Goal: Task Accomplishment & Management: Complete application form

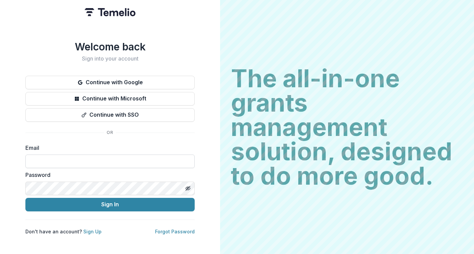
click at [63, 159] on input at bounding box center [109, 162] width 169 height 14
click at [188, 187] on icon "Toggle password visibility" at bounding box center [187, 187] width 1 height 1
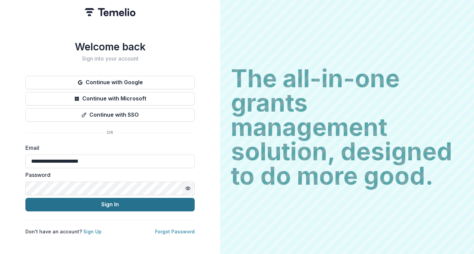
click at [97, 201] on button "Sign In" at bounding box center [109, 205] width 169 height 14
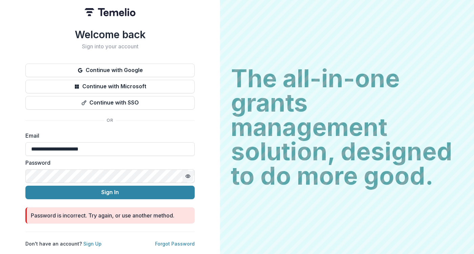
click at [10, 195] on div "**********" at bounding box center [110, 127] width 220 height 254
click at [61, 147] on input "**********" at bounding box center [109, 149] width 169 height 14
click at [77, 147] on input "**********" at bounding box center [109, 149] width 169 height 14
click at [15, 142] on div "**********" at bounding box center [110, 127] width 220 height 254
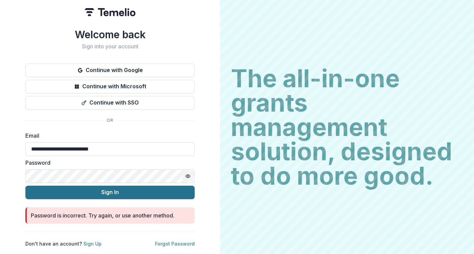
click at [60, 191] on button "Sign In" at bounding box center [109, 193] width 169 height 14
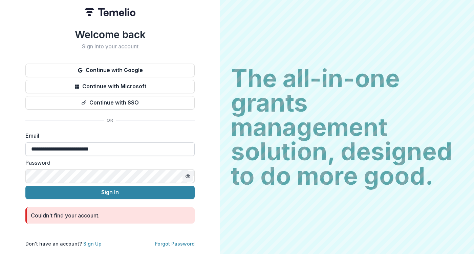
click at [110, 145] on input "**********" at bounding box center [109, 149] width 169 height 14
type input "**********"
click at [187, 175] on circle "Toggle password visibility" at bounding box center [188, 176] width 2 height 2
click at [190, 175] on icon "Toggle password visibility" at bounding box center [187, 176] width 5 height 5
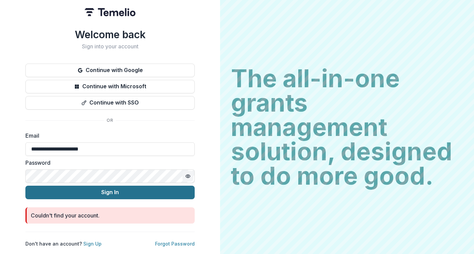
click at [145, 191] on button "Sign In" at bounding box center [109, 193] width 169 height 14
click at [92, 190] on button "Sign In" at bounding box center [109, 193] width 169 height 14
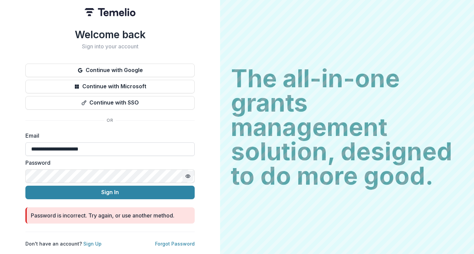
click at [98, 147] on input "**********" at bounding box center [109, 149] width 169 height 14
drag, startPoint x: 96, startPoint y: 147, endPoint x: 22, endPoint y: 147, distance: 74.4
click at [25, 147] on input "**********" at bounding box center [109, 149] width 169 height 14
click at [5, 122] on div "**********" at bounding box center [110, 127] width 220 height 254
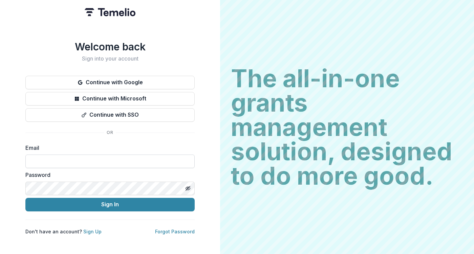
click at [84, 160] on input at bounding box center [109, 162] width 169 height 14
click at [190, 187] on icon "Toggle password visibility" at bounding box center [187, 188] width 5 height 5
click at [11, 178] on div "**********" at bounding box center [110, 127] width 220 height 254
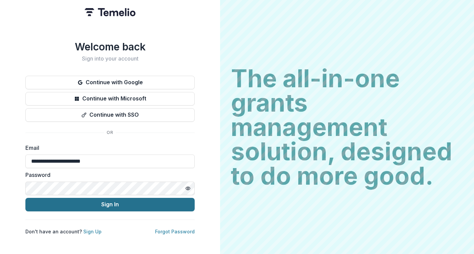
click at [77, 202] on button "Sign In" at bounding box center [109, 205] width 169 height 14
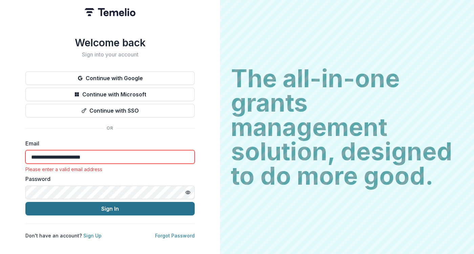
click at [85, 208] on button "Sign In" at bounding box center [109, 209] width 169 height 14
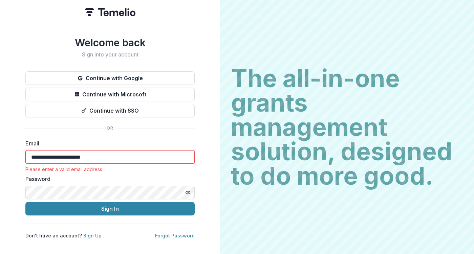
click at [8, 163] on div "**********" at bounding box center [110, 127] width 220 height 254
click at [43, 153] on input "**********" at bounding box center [109, 157] width 169 height 14
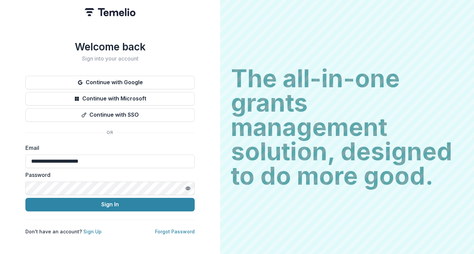
type input "**********"
click at [16, 157] on div "**********" at bounding box center [110, 127] width 220 height 254
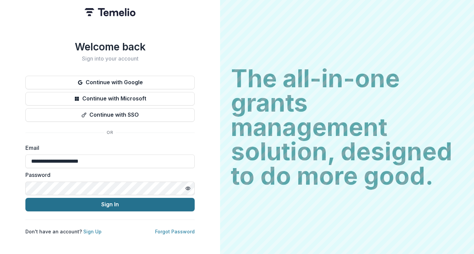
click at [67, 203] on button "Sign In" at bounding box center [109, 205] width 169 height 14
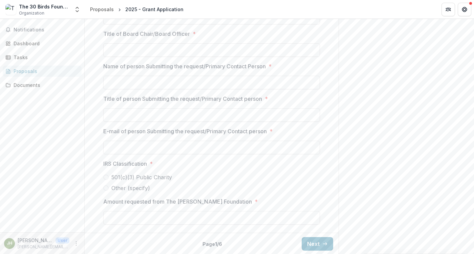
scroll to position [555, 0]
click at [315, 245] on button "Next" at bounding box center [316, 243] width 31 height 14
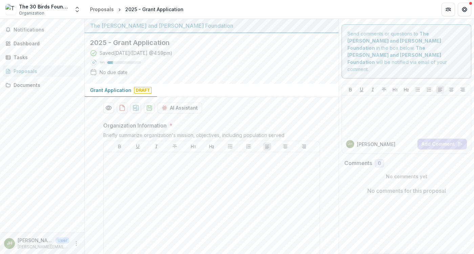
scroll to position [15, 0]
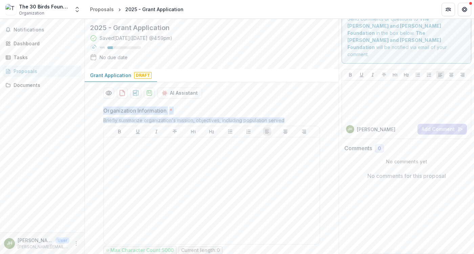
drag, startPoint x: 103, startPoint y: 109, endPoint x: 285, endPoint y: 122, distance: 182.1
click at [285, 122] on div "Organization Information * Briefly summarize organization's mission, objectives…" at bounding box center [211, 182] width 216 height 150
copy div "Organization Information * Briefly summarize organization's mission, objectives…"
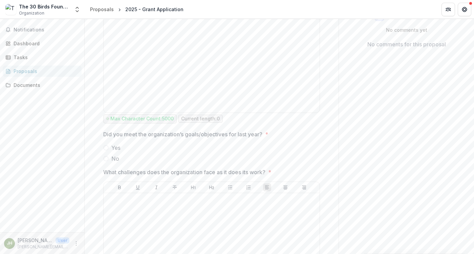
scroll to position [176, 0]
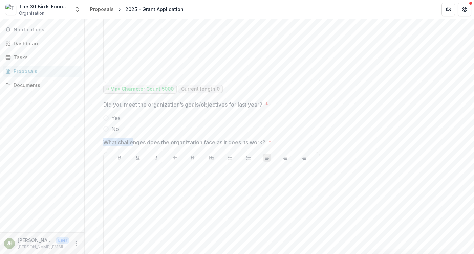
drag, startPoint x: 103, startPoint y: 140, endPoint x: 135, endPoint y: 142, distance: 32.2
drag, startPoint x: 104, startPoint y: 103, endPoint x: 125, endPoint y: 129, distance: 33.2
click at [125, 129] on div "Did you meet the organization’s goals/objectives for last year? * Yes No" at bounding box center [211, 116] width 216 height 32
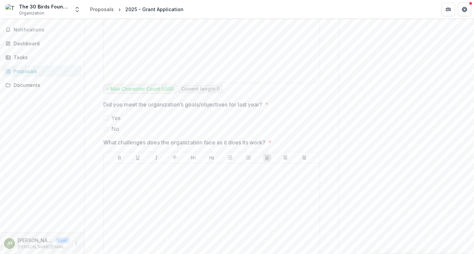
drag, startPoint x: 105, startPoint y: 142, endPoint x: 269, endPoint y: 144, distance: 164.4
click at [269, 144] on span "What challenges does the organization face as it does its work? *" at bounding box center [209, 142] width 212 height 8
drag, startPoint x: 102, startPoint y: 141, endPoint x: 266, endPoint y: 144, distance: 164.1
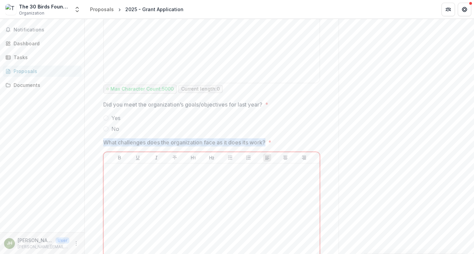
copy p "What challenges does the organization face as it does its work?"
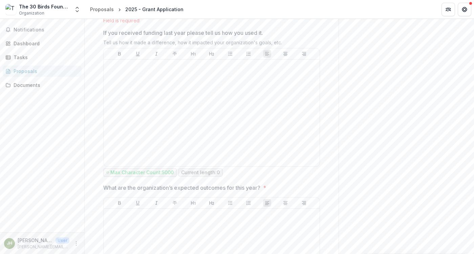
scroll to position [426, 0]
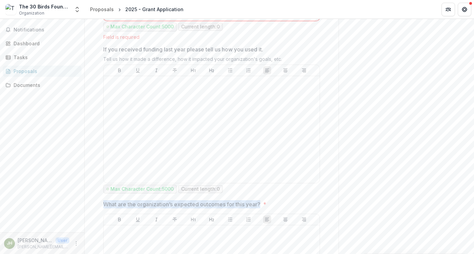
drag, startPoint x: 104, startPoint y: 205, endPoint x: 261, endPoint y: 204, distance: 156.6
click at [260, 204] on p "What are the organization’s expected outcomes for this year?" at bounding box center [181, 204] width 157 height 8
click at [93, 136] on div "Organization Information * Briefly summarize organization's mission, objectives…" at bounding box center [212, 98] width 254 height 816
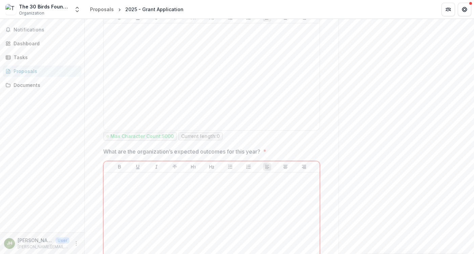
scroll to position [485, 0]
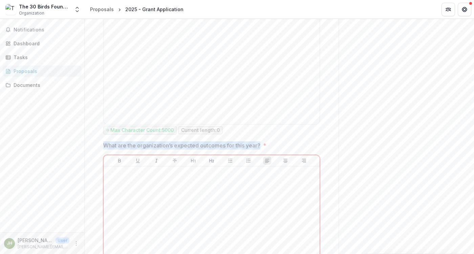
drag, startPoint x: 103, startPoint y: 144, endPoint x: 261, endPoint y: 145, distance: 157.6
click at [260, 145] on p "What are the organization’s expected outcomes for this year?" at bounding box center [181, 145] width 157 height 8
drag, startPoint x: 105, startPoint y: 146, endPoint x: 261, endPoint y: 146, distance: 156.3
click at [260, 146] on p "What are the organization’s expected outcomes for this year?" at bounding box center [181, 145] width 157 height 8
click at [94, 152] on div "Organization Information * Briefly summarize organization's mission, objectives…" at bounding box center [212, 39] width 254 height 816
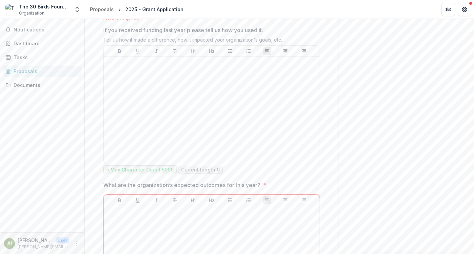
scroll to position [446, 0]
drag, startPoint x: 105, startPoint y: 184, endPoint x: 261, endPoint y: 186, distance: 156.6
click at [260, 186] on p "What are the organization’s expected outcomes for this year?" at bounding box center [181, 184] width 157 height 8
click at [91, 180] on div "Organization Information * Briefly summarize organization's mission, objectives…" at bounding box center [212, 78] width 254 height 816
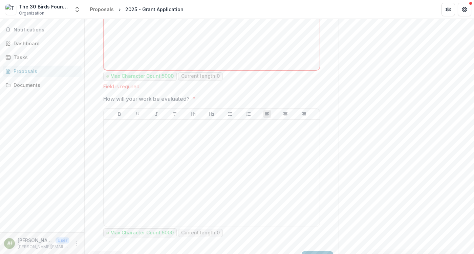
scroll to position [689, 0]
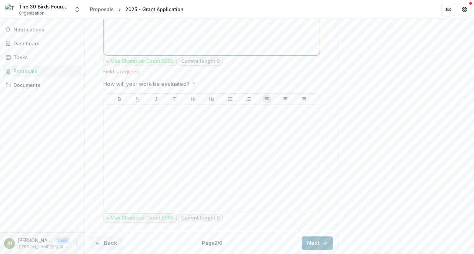
click at [320, 246] on button "Next" at bounding box center [316, 243] width 31 height 14
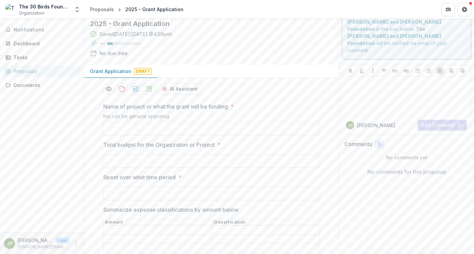
scroll to position [17, 0]
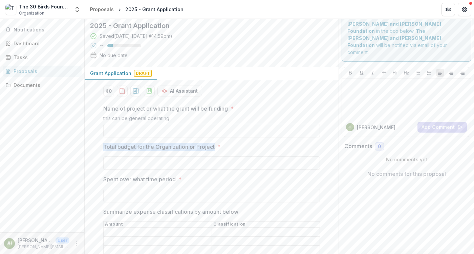
drag, startPoint x: 105, startPoint y: 145, endPoint x: 214, endPoint y: 148, distance: 110.0
click at [214, 148] on p "Total budget for the Organization or Project" at bounding box center [158, 147] width 111 height 8
copy p "Total budget for the Organization or Project"
drag, startPoint x: 103, startPoint y: 179, endPoint x: 175, endPoint y: 180, distance: 72.4
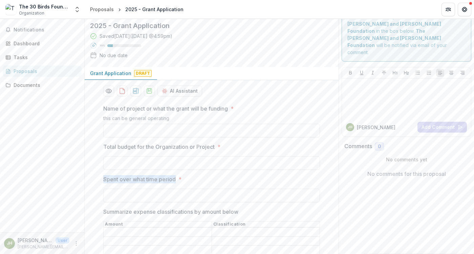
copy p "Spent over what time period"
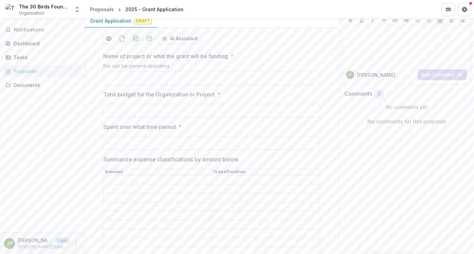
scroll to position [70, 0]
drag, startPoint x: 104, startPoint y: 157, endPoint x: 240, endPoint y: 160, distance: 136.7
click at [240, 160] on label "Summarize expense classifications by amount below" at bounding box center [209, 158] width 212 height 8
copy p "Summarize expense classifications by amount below"
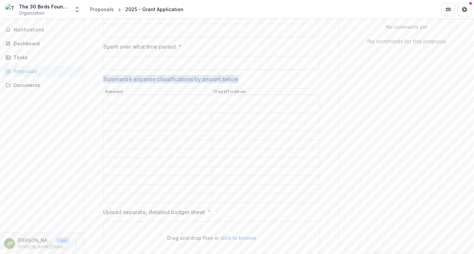
scroll to position [170, 0]
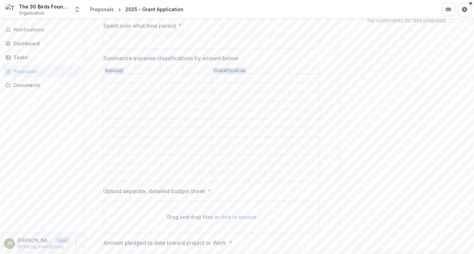
drag, startPoint x: 101, startPoint y: 66, endPoint x: 328, endPoint y: 178, distance: 253.4
copy div "Amount Classification"
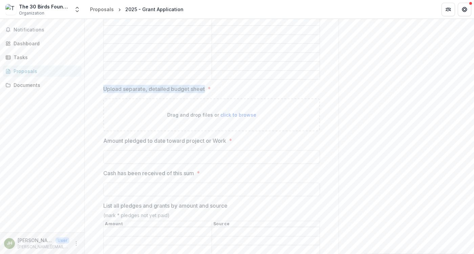
drag, startPoint x: 103, startPoint y: 82, endPoint x: 205, endPoint y: 81, distance: 101.8
click at [205, 85] on p "Upload separate, detailed budget sheet" at bounding box center [153, 89] width 101 height 8
copy p "Upload separate, detailed budget sheet"
click at [90, 157] on div "Name of project or what the grant will be funding * this can be general operati…" at bounding box center [212, 210] width 254 height 734
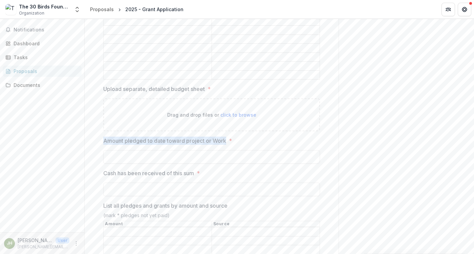
drag, startPoint x: 103, startPoint y: 134, endPoint x: 225, endPoint y: 136, distance: 122.5
click at [225, 136] on div "Name of project or what the grant will be funding * this can be general operati…" at bounding box center [211, 210] width 227 height 734
copy p "Amount pledged to date toward project or Work"
click at [94, 151] on div "Name of project or what the grant will be funding * this can be general operati…" at bounding box center [212, 210] width 254 height 734
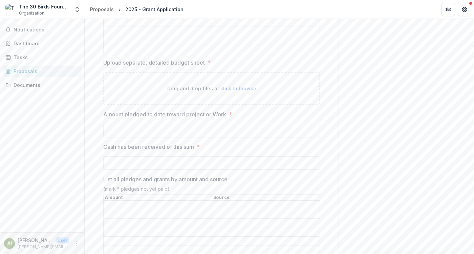
scroll to position [309, 0]
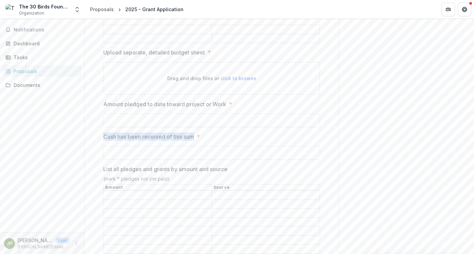
drag, startPoint x: 103, startPoint y: 130, endPoint x: 196, endPoint y: 134, distance: 93.1
click at [196, 134] on label "Cash has been received of this sum *" at bounding box center [209, 137] width 212 height 8
copy p "Cash has been received of this sum"
click at [91, 167] on div "Name of project or what the grant will be funding * this can be general operati…" at bounding box center [212, 174] width 254 height 734
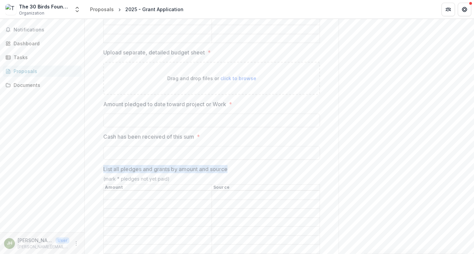
drag, startPoint x: 102, startPoint y: 162, endPoint x: 229, endPoint y: 165, distance: 127.2
click at [229, 165] on div "Name of project or what the grant will be funding * this can be general operati…" at bounding box center [211, 174] width 227 height 734
copy p "List all pledges and grants by amount and source"
click at [95, 154] on div "Name of project or what the grant will be funding * this can be general operati…" at bounding box center [212, 174] width 254 height 734
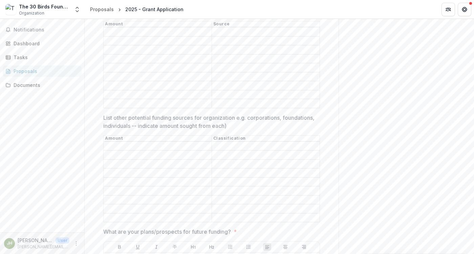
scroll to position [473, 0]
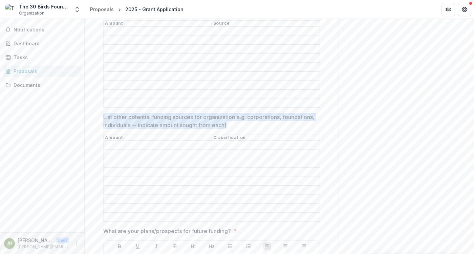
drag, startPoint x: 102, startPoint y: 106, endPoint x: 268, endPoint y: 116, distance: 165.3
click at [268, 116] on div "Name of project or what the grant will be funding * this can be general operati…" at bounding box center [211, 10] width 227 height 734
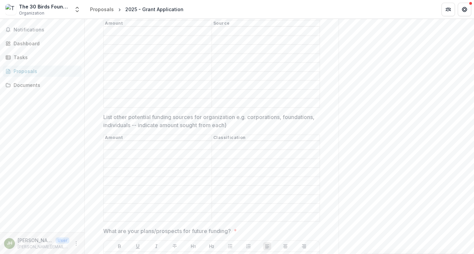
click at [97, 132] on div "Name of project or what the grant will be funding * this can be general operati…" at bounding box center [212, 10] width 254 height 734
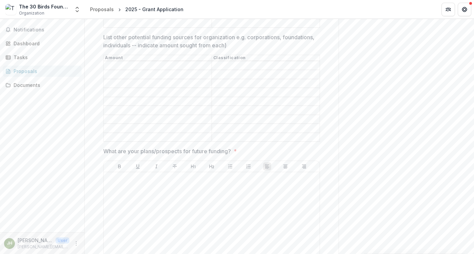
scroll to position [556, 0]
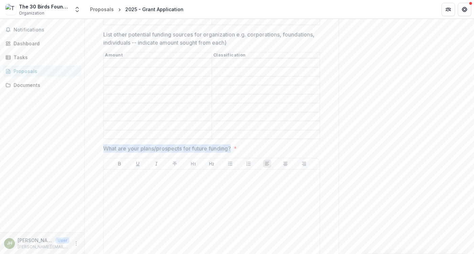
drag, startPoint x: 104, startPoint y: 134, endPoint x: 232, endPoint y: 133, distance: 127.9
click at [231, 144] on p "What are your plans/prospects for future funding?" at bounding box center [167, 148] width 128 height 8
drag, startPoint x: 103, startPoint y: 134, endPoint x: 226, endPoint y: 137, distance: 123.5
click at [228, 144] on p "What are your plans/prospects for future funding?" at bounding box center [167, 148] width 128 height 8
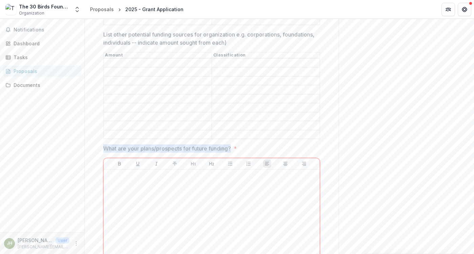
drag, startPoint x: 233, startPoint y: 133, endPoint x: 103, endPoint y: 136, distance: 129.6
click at [103, 144] on span "What are your plans/prospects for future funding? *" at bounding box center [209, 148] width 212 height 8
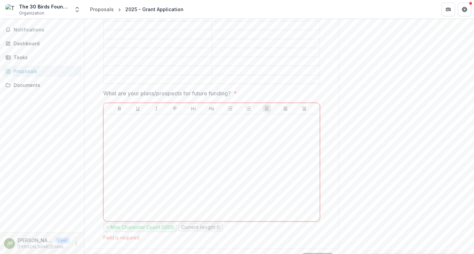
scroll to position [613, 0]
click at [317, 251] on button "Next" at bounding box center [316, 258] width 31 height 14
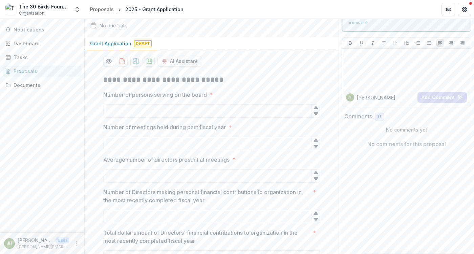
scroll to position [57, 0]
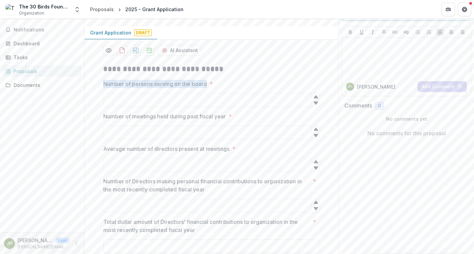
drag, startPoint x: 103, startPoint y: 84, endPoint x: 207, endPoint y: 86, distance: 103.8
click at [207, 85] on div "**********" at bounding box center [211, 257] width 227 height 396
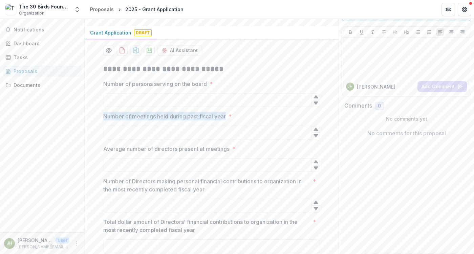
drag, startPoint x: 104, startPoint y: 115, endPoint x: 228, endPoint y: 117, distance: 124.1
click at [228, 117] on label "Number of meetings held during past fiscal year *" at bounding box center [209, 116] width 212 height 8
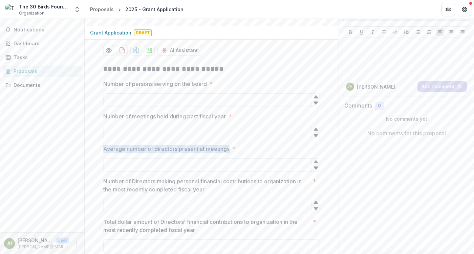
drag, startPoint x: 104, startPoint y: 149, endPoint x: 229, endPoint y: 149, distance: 125.5
click at [229, 149] on p "Average number of directors present at meetings" at bounding box center [166, 149] width 126 height 8
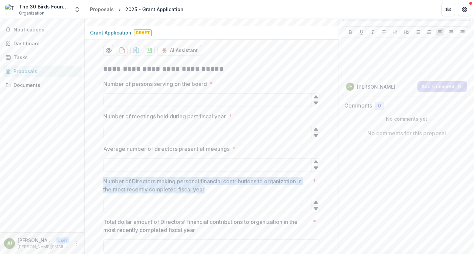
drag, startPoint x: 103, startPoint y: 181, endPoint x: 212, endPoint y: 188, distance: 109.2
click at [212, 188] on p "Number of Directors making personal financial contributions to organization in …" at bounding box center [206, 185] width 207 height 16
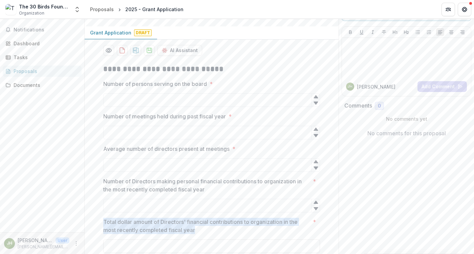
drag, startPoint x: 103, startPoint y: 221, endPoint x: 204, endPoint y: 228, distance: 101.7
click at [204, 228] on div "**********" at bounding box center [211, 257] width 227 height 396
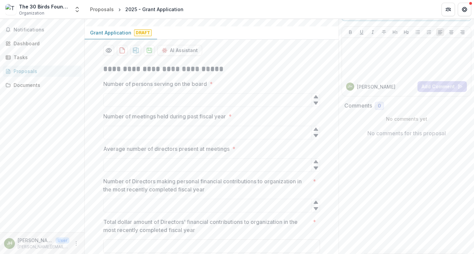
click at [88, 190] on div "**********" at bounding box center [212, 257] width 254 height 396
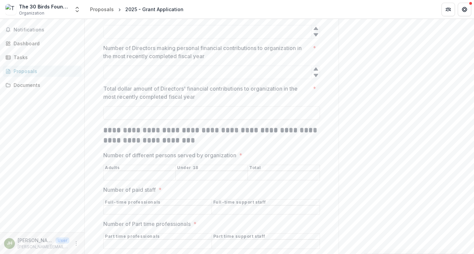
scroll to position [214, 0]
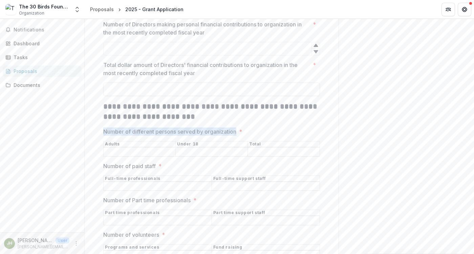
drag, startPoint x: 99, startPoint y: 131, endPoint x: 237, endPoint y: 134, distance: 138.7
click at [237, 134] on div "**********" at bounding box center [211, 100] width 227 height 396
click at [94, 181] on div "**********" at bounding box center [212, 100] width 254 height 396
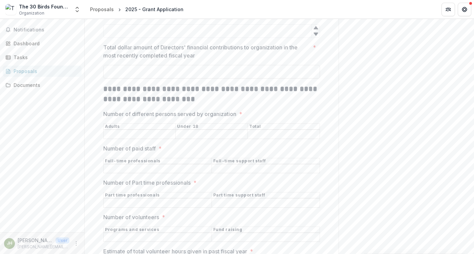
scroll to position [234, 0]
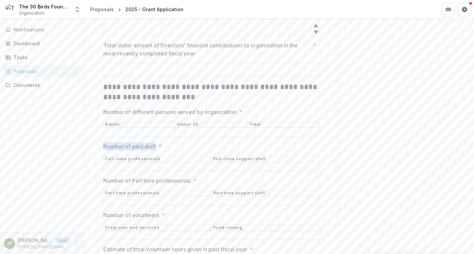
drag, startPoint x: 102, startPoint y: 146, endPoint x: 156, endPoint y: 147, distance: 53.8
click at [156, 147] on div "**********" at bounding box center [211, 80] width 227 height 396
click at [95, 172] on div "**********" at bounding box center [212, 80] width 254 height 396
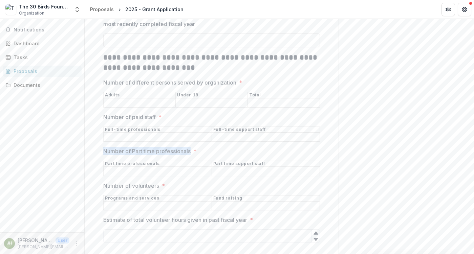
drag, startPoint x: 102, startPoint y: 151, endPoint x: 191, endPoint y: 151, distance: 88.6
click at [191, 151] on div "**********" at bounding box center [211, 51] width 227 height 396
click at [93, 180] on div "**********" at bounding box center [212, 51] width 254 height 396
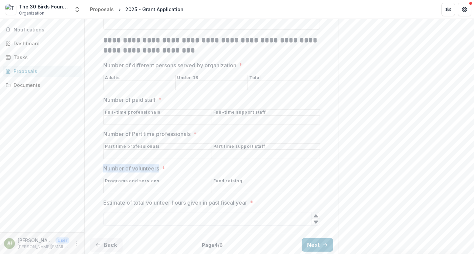
drag, startPoint x: 102, startPoint y: 166, endPoint x: 159, endPoint y: 166, distance: 56.5
click at [159, 166] on div "**********" at bounding box center [211, 33] width 227 height 396
click at [101, 175] on div "**********" at bounding box center [211, 33] width 227 height 396
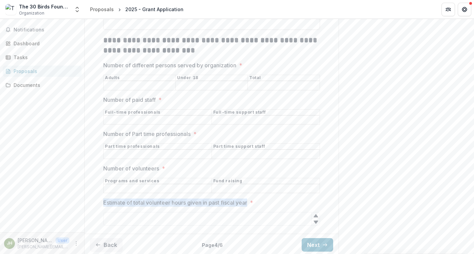
drag, startPoint x: 103, startPoint y: 200, endPoint x: 249, endPoint y: 202, distance: 145.4
click at [247, 202] on p "Estimate of total volunteer hours given in past fiscal year" at bounding box center [175, 203] width 144 height 8
click at [316, 244] on button "Next" at bounding box center [316, 245] width 31 height 14
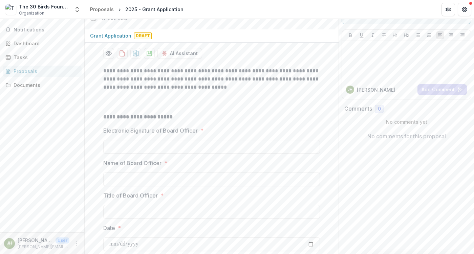
scroll to position [55, 0]
click at [204, 147] on input "Electronic Signature of Board Officer *" at bounding box center [211, 147] width 216 height 14
click at [95, 138] on div "**********" at bounding box center [212, 230] width 254 height 338
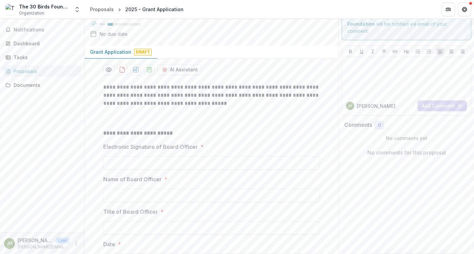
scroll to position [36, 0]
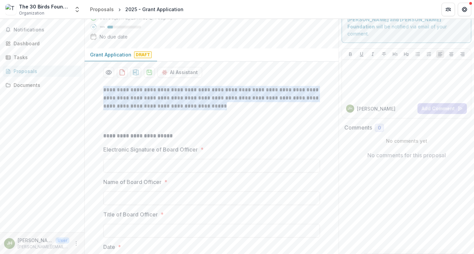
drag, startPoint x: 102, startPoint y: 89, endPoint x: 246, endPoint y: 110, distance: 144.8
click at [246, 110] on div "**********" at bounding box center [211, 249] width 227 height 338
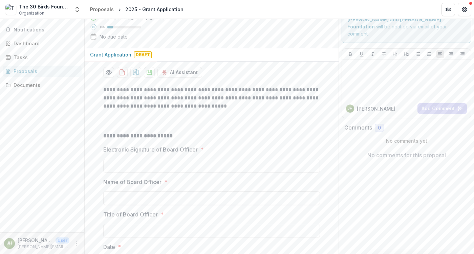
click at [98, 199] on div "**********" at bounding box center [211, 249] width 227 height 338
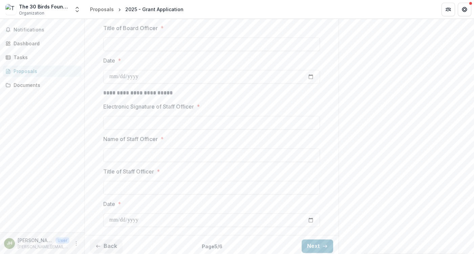
scroll to position [225, 0]
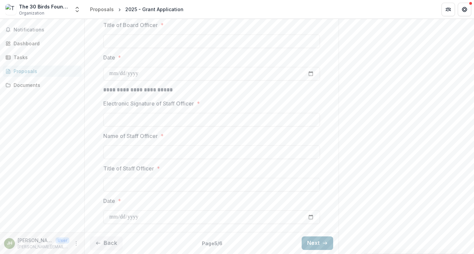
click at [315, 239] on button "Next" at bounding box center [316, 243] width 31 height 14
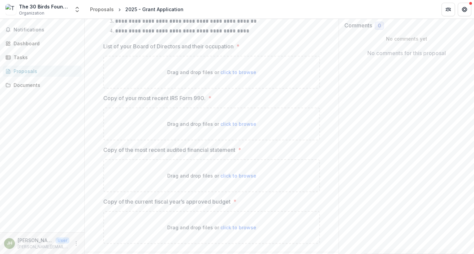
scroll to position [140, 0]
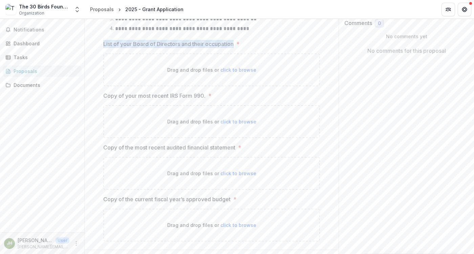
drag, startPoint x: 102, startPoint y: 44, endPoint x: 235, endPoint y: 44, distance: 132.9
click at [235, 44] on div "**********" at bounding box center [211, 111] width 227 height 271
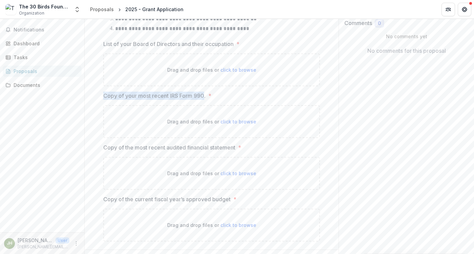
drag, startPoint x: 103, startPoint y: 95, endPoint x: 205, endPoint y: 96, distance: 101.8
click at [205, 96] on p "Copy of your most recent IRS Form 990." at bounding box center [154, 96] width 102 height 8
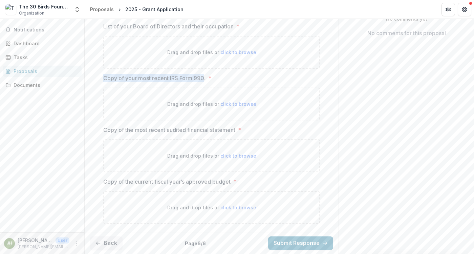
scroll to position [158, 0]
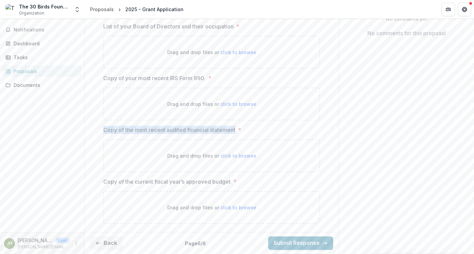
drag, startPoint x: 102, startPoint y: 130, endPoint x: 236, endPoint y: 131, distance: 134.3
click at [236, 131] on div "**********" at bounding box center [211, 93] width 227 height 271
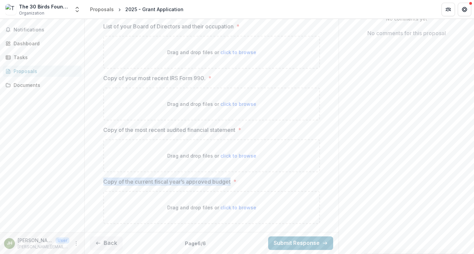
drag, startPoint x: 102, startPoint y: 182, endPoint x: 231, endPoint y: 182, distance: 128.5
click at [231, 182] on div "**********" at bounding box center [211, 93] width 227 height 271
click at [94, 160] on div "**********" at bounding box center [212, 93] width 254 height 271
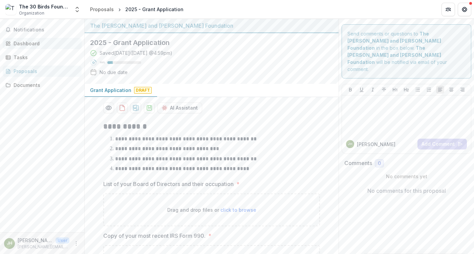
click at [18, 42] on div "Dashboard" at bounding box center [45, 43] width 63 height 7
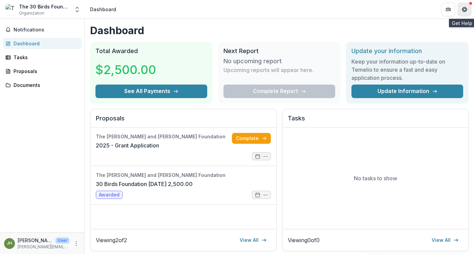
click at [466, 11] on icon "Get Help" at bounding box center [465, 10] width 1 height 1
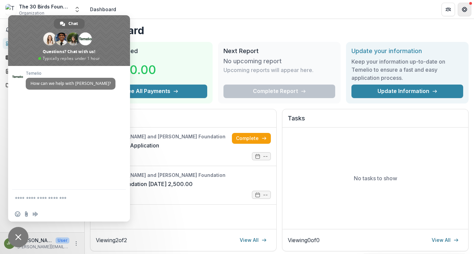
click at [466, 11] on icon "Get Help" at bounding box center [465, 10] width 1 height 1
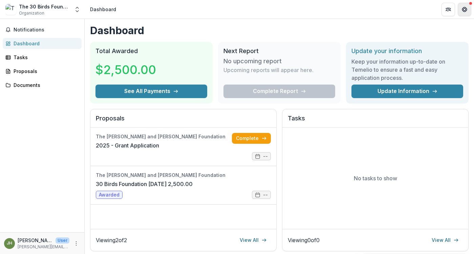
click at [466, 11] on icon "Get Help" at bounding box center [465, 10] width 1 height 1
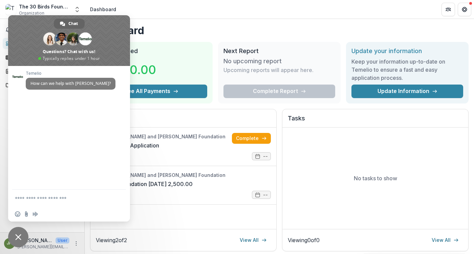
click at [253, 28] on h1 "Dashboard" at bounding box center [279, 30] width 378 height 12
click at [142, 16] on header "Dashboard" at bounding box center [279, 9] width 389 height 19
click at [97, 11] on div "Dashboard" at bounding box center [103, 9] width 26 height 7
click at [140, 20] on div "Dashboard Total Awarded $2,500.00 See All Payments Next Report No upcoming repo…" at bounding box center [279, 227] width 389 height 417
click at [2, 184] on div "Notifications Dashboard Tasks Proposals Documents" at bounding box center [42, 125] width 84 height 213
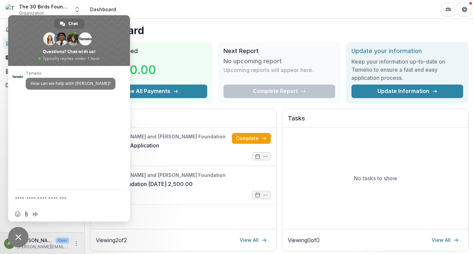
click at [205, 11] on header "Dashboard" at bounding box center [279, 9] width 389 height 19
click at [174, 9] on header "Dashboard" at bounding box center [279, 9] width 389 height 19
click at [14, 19] on span at bounding box center [69, 40] width 122 height 51
